Goal: Navigation & Orientation: Go to known website

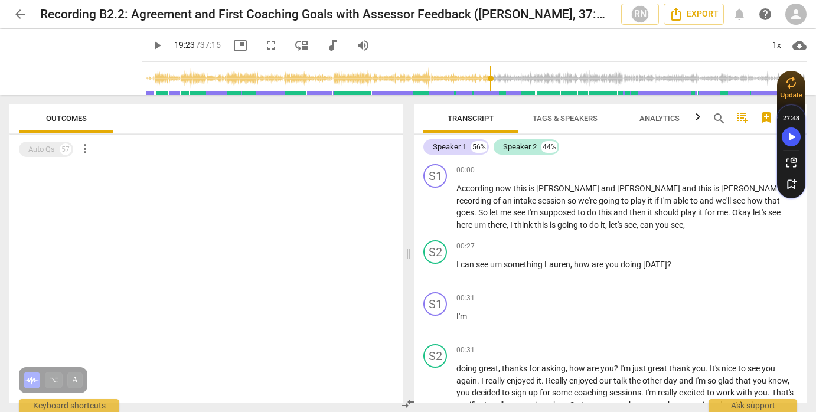
scroll to position [3218, 0]
